Goal: Check status: Check status

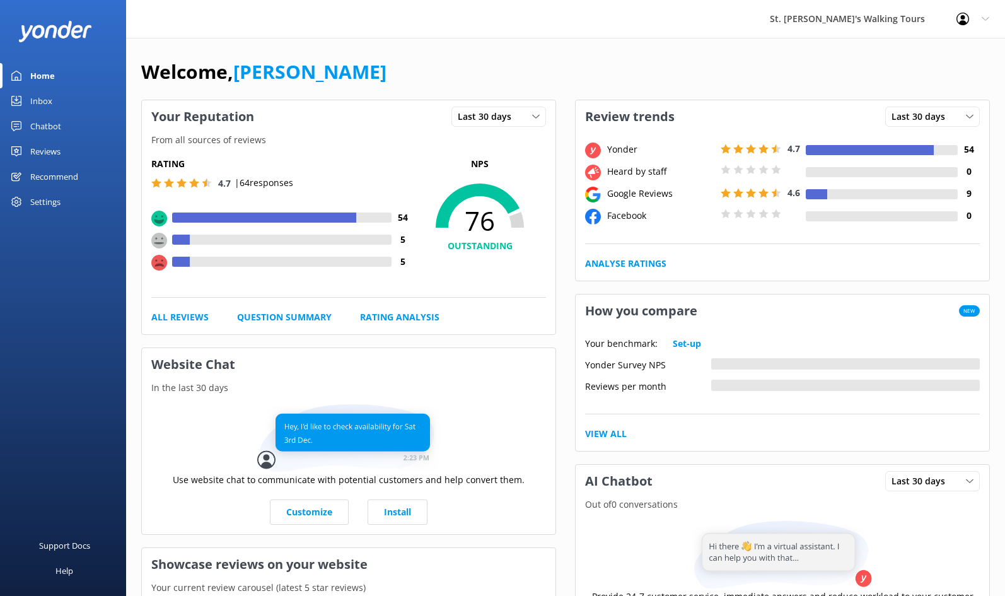
click at [52, 158] on div "Reviews" at bounding box center [45, 151] width 30 height 25
